Goal: Transaction & Acquisition: Subscribe to service/newsletter

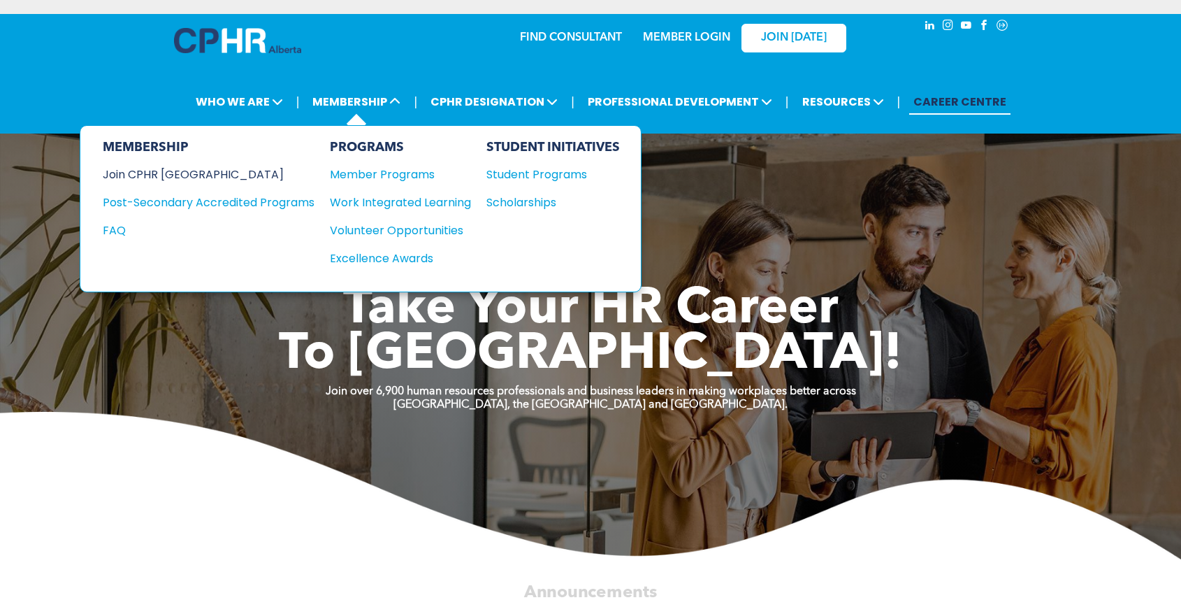
click at [177, 167] on div "Join CPHR [GEOGRAPHIC_DATA]" at bounding box center [198, 174] width 191 height 17
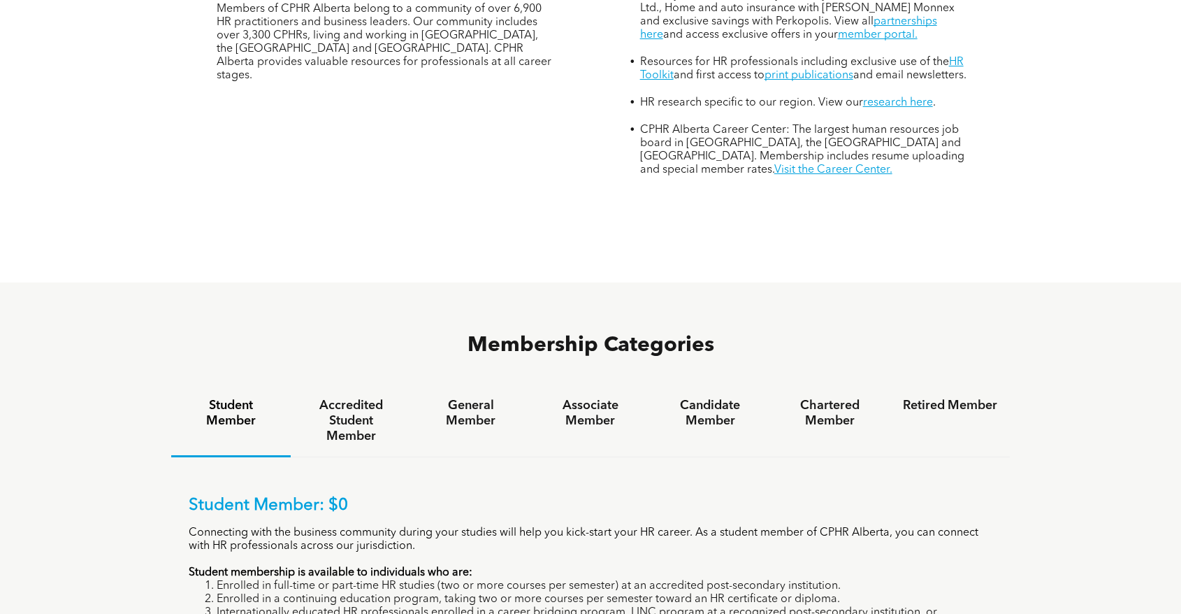
scroll to position [642, 0]
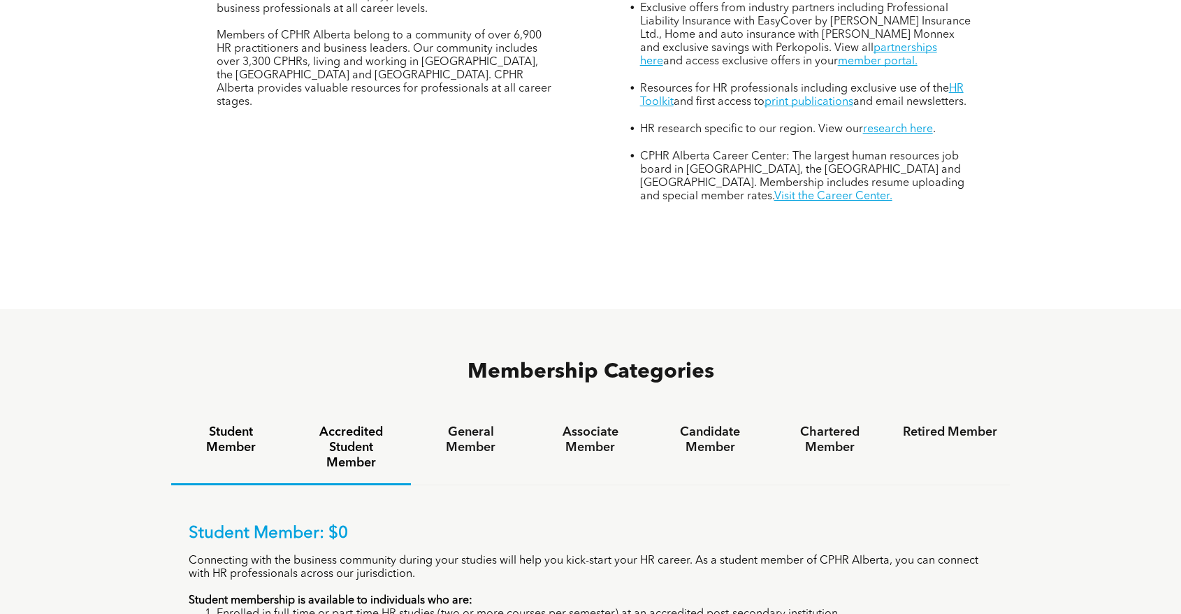
click at [300, 412] on div "Accredited Student Member" at bounding box center [351, 448] width 120 height 73
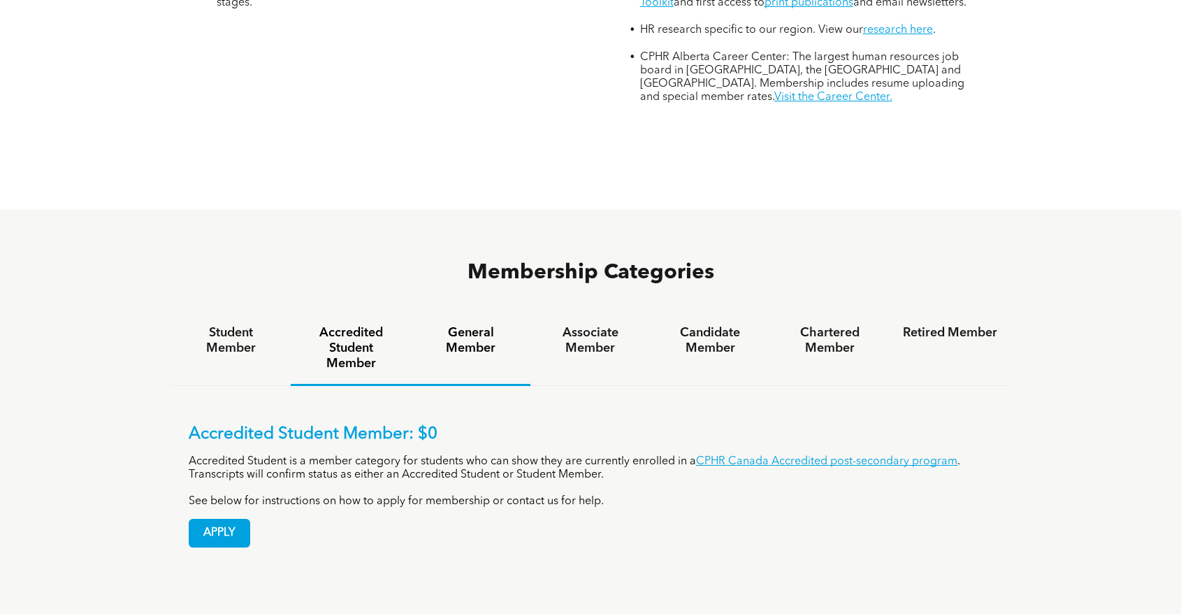
scroll to position [753, 0]
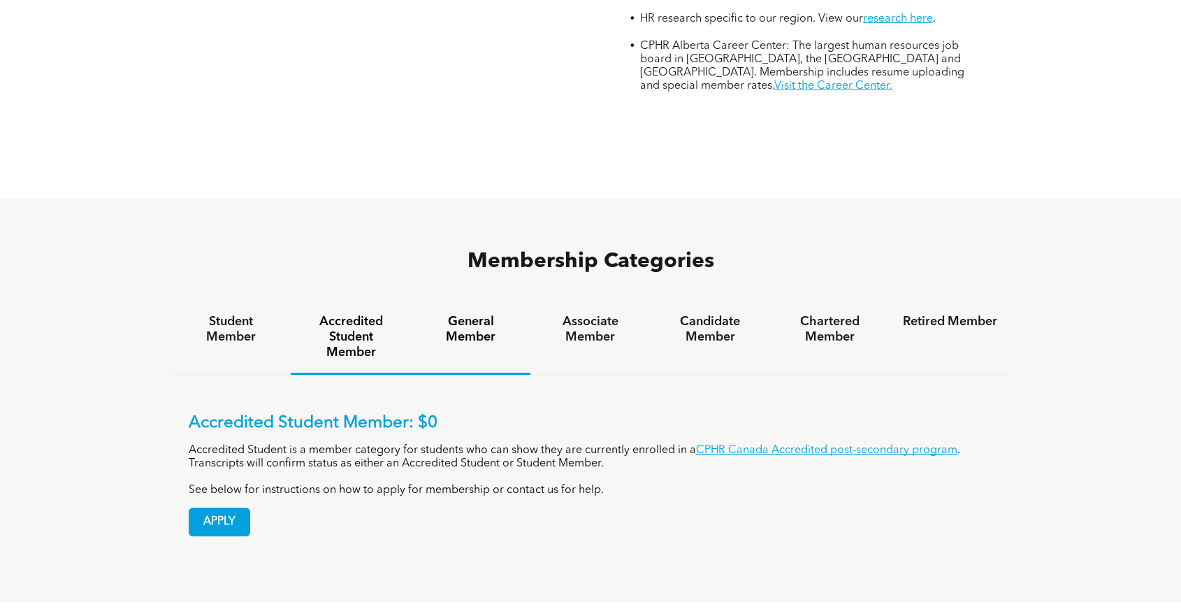
click at [486, 314] on h4 "General Member" at bounding box center [471, 329] width 94 height 31
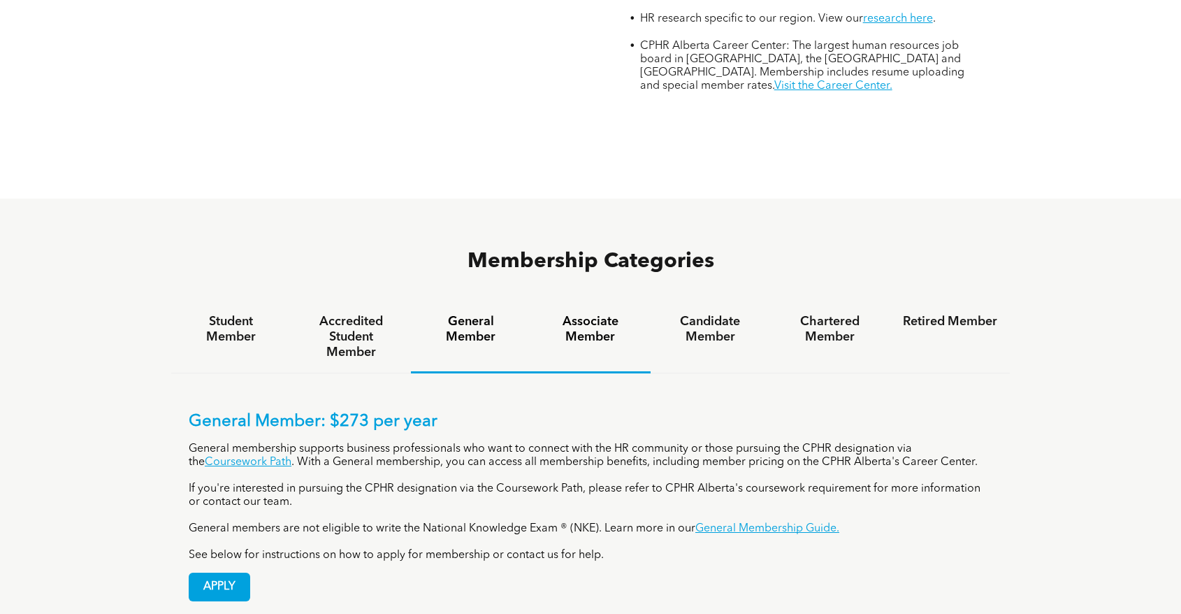
click at [589, 301] on div "Associate Member" at bounding box center [590, 337] width 120 height 72
